Goal: Task Accomplishment & Management: Manage account settings

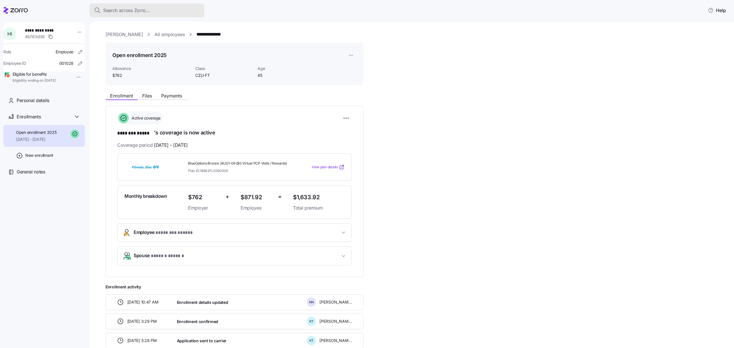
click at [134, 9] on span "Search across Zorro..." at bounding box center [126, 10] width 46 height 7
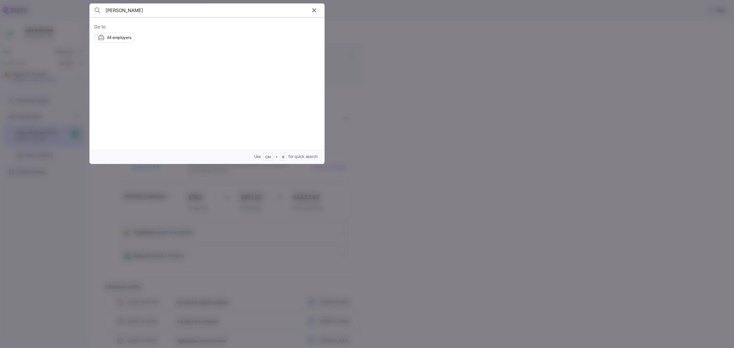
type input "[PERSON_NAME]"
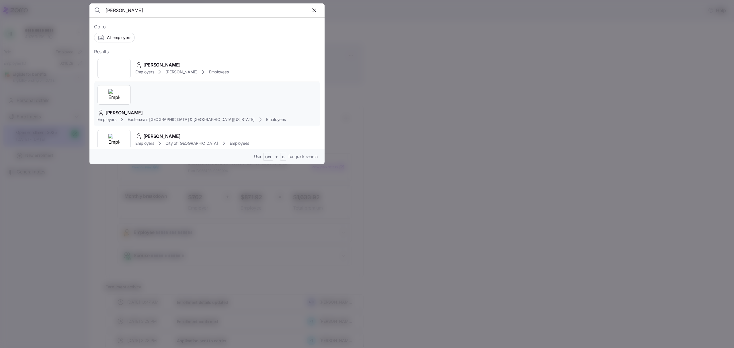
click at [217, 117] on span "Easterseals [GEOGRAPHIC_DATA] & [GEOGRAPHIC_DATA][US_STATE]" at bounding box center [191, 120] width 127 height 6
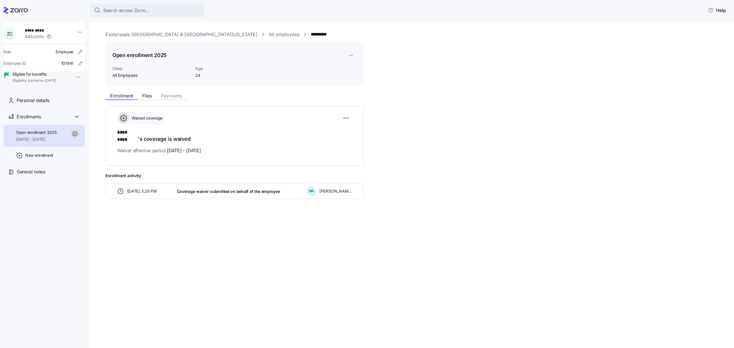
click at [73, 75] on html "Search across Zorro... Help Z C ********* 443c001e Role Employee Employee ID 10…" at bounding box center [367, 172] width 734 height 345
click at [85, 89] on div "Terminate employee" at bounding box center [93, 90] width 38 height 6
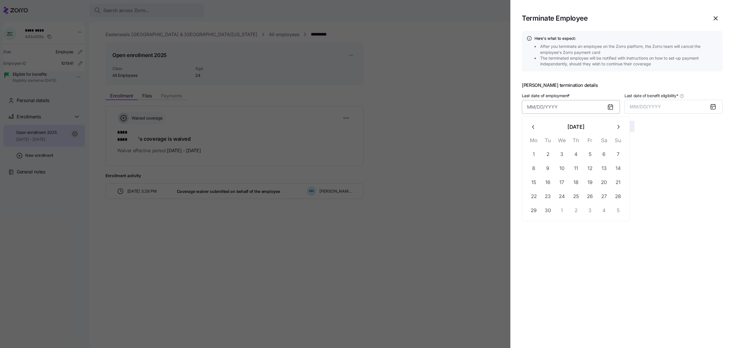
click at [573, 106] on input "Last date of employment *" at bounding box center [571, 107] width 98 height 14
click at [536, 195] on button "22" at bounding box center [534, 197] width 14 height 14
type input "[DATE]"
click at [661, 105] on button "MM/DD/YYYY" at bounding box center [674, 107] width 98 height 14
click at [711, 170] on button "Sep" at bounding box center [711, 171] width 33 height 14
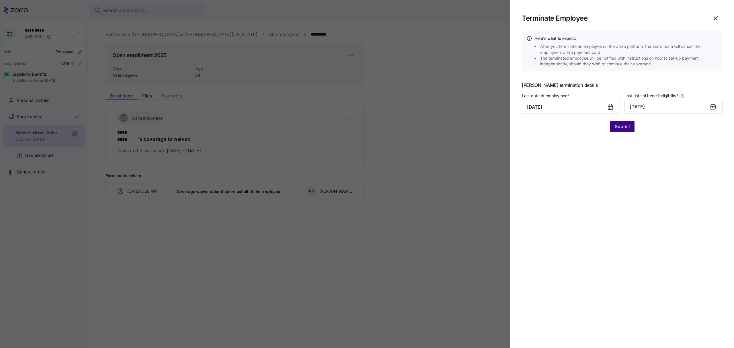
click at [622, 122] on button "Submit" at bounding box center [622, 126] width 24 height 11
